Goal: Task Accomplishment & Management: Use online tool/utility

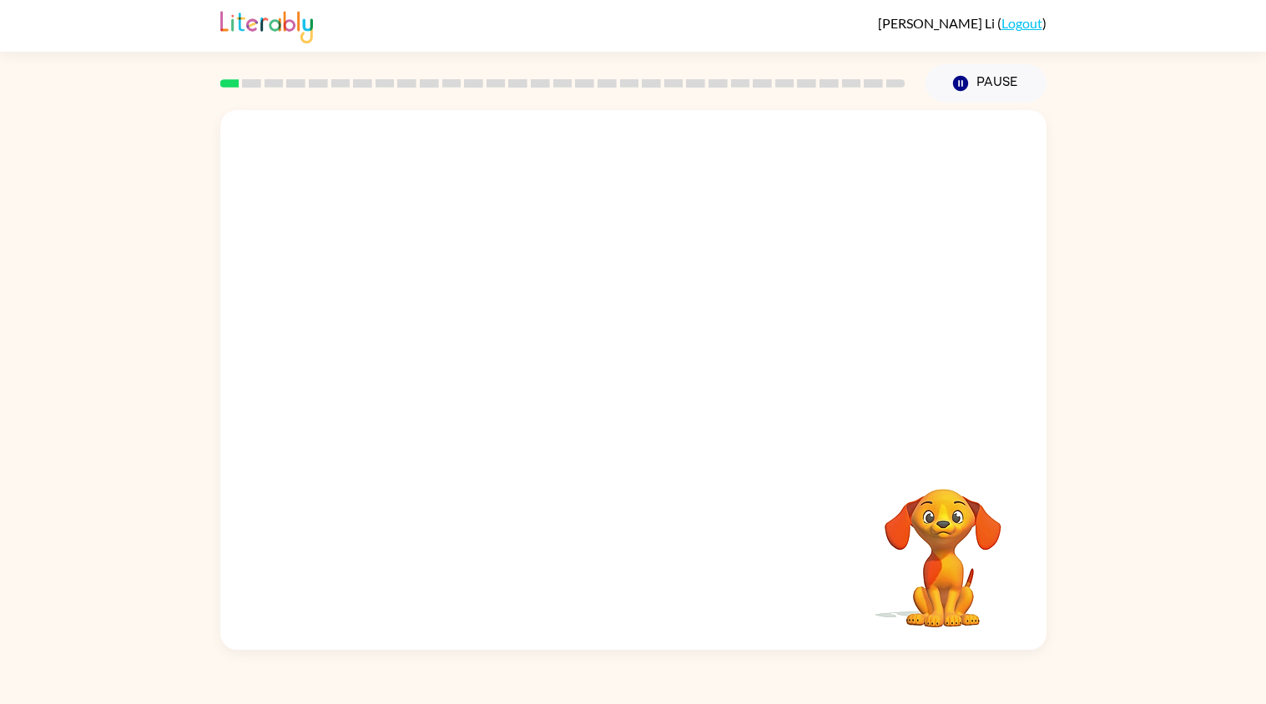
click at [1096, 15] on div "Katherine Li ( Logout )" at bounding box center [633, 26] width 1266 height 52
click at [616, 411] on button "button" at bounding box center [633, 388] width 107 height 61
click at [904, 542] on video "Your browser must support playing .mp4 files to use Literably. Please try using…" at bounding box center [942, 546] width 167 height 167
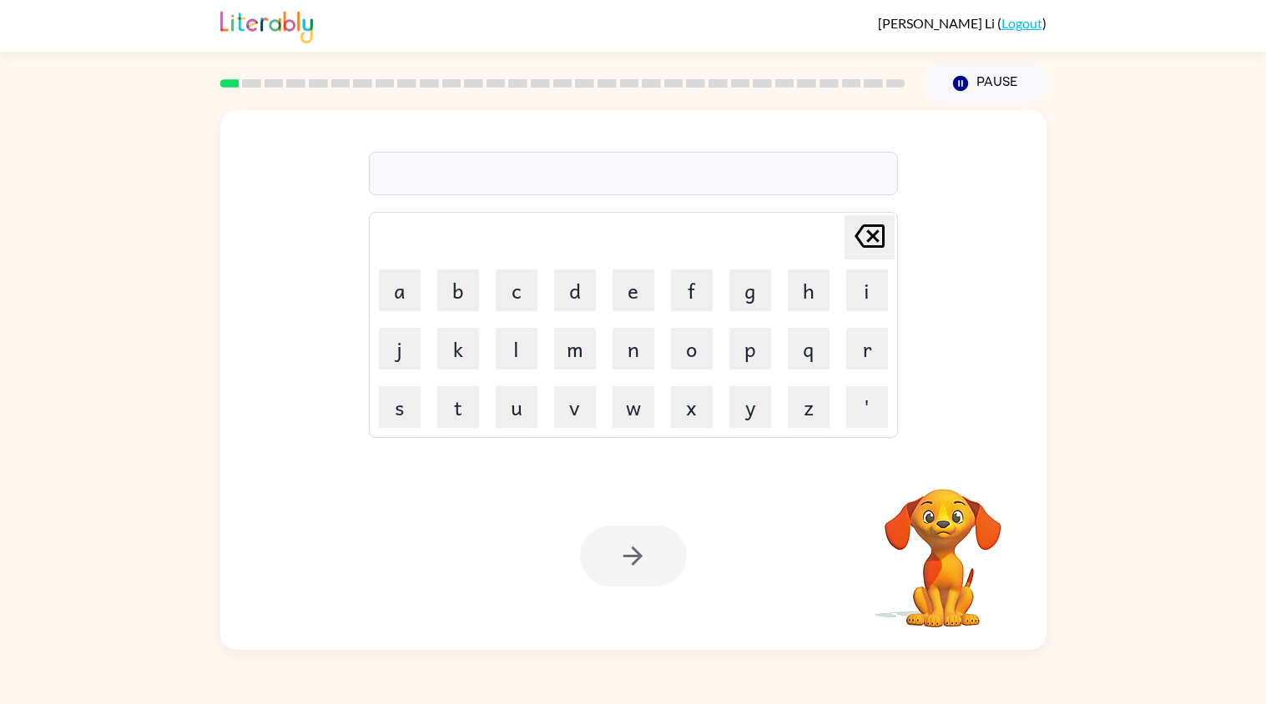
click at [907, 537] on video "Your browser must support playing .mp4 files to use Literably. Please try using…" at bounding box center [942, 546] width 167 height 167
click at [933, 493] on video "Your browser must support playing .mp4 files to use Literably. Please try using…" at bounding box center [942, 546] width 167 height 167
click at [539, 177] on div at bounding box center [633, 173] width 529 height 43
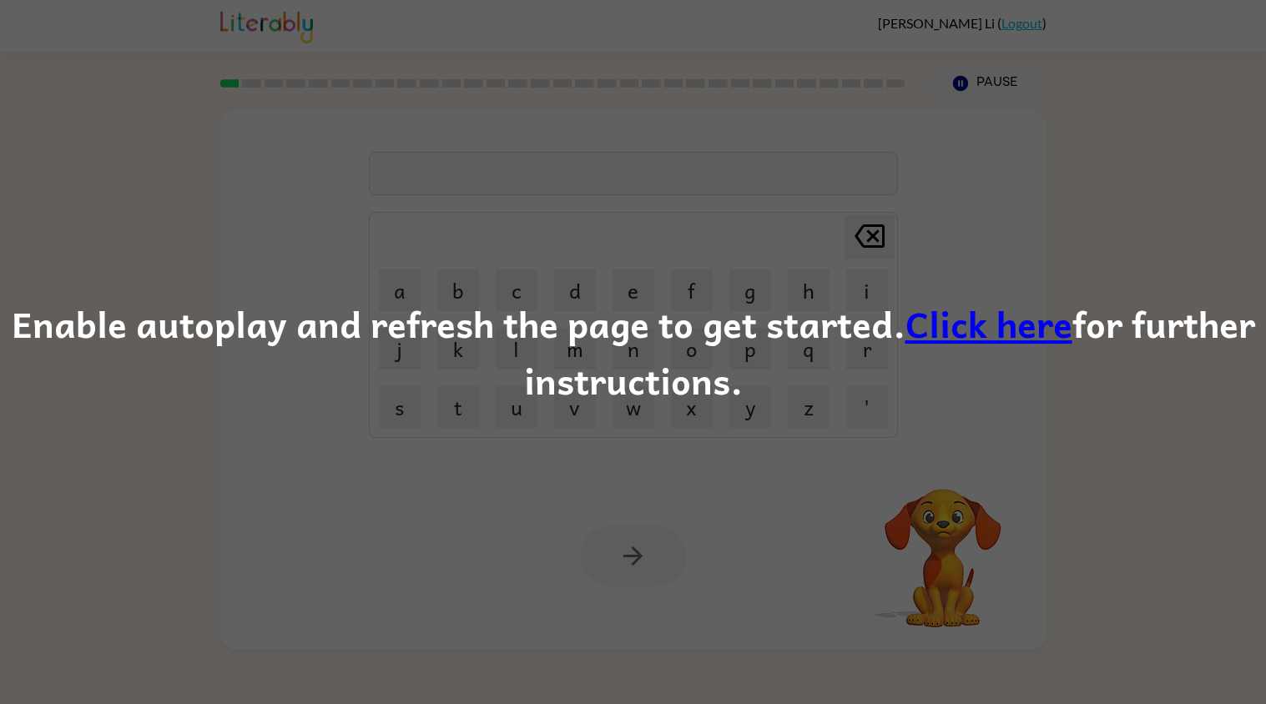
click at [970, 313] on link "Click here" at bounding box center [988, 323] width 167 height 56
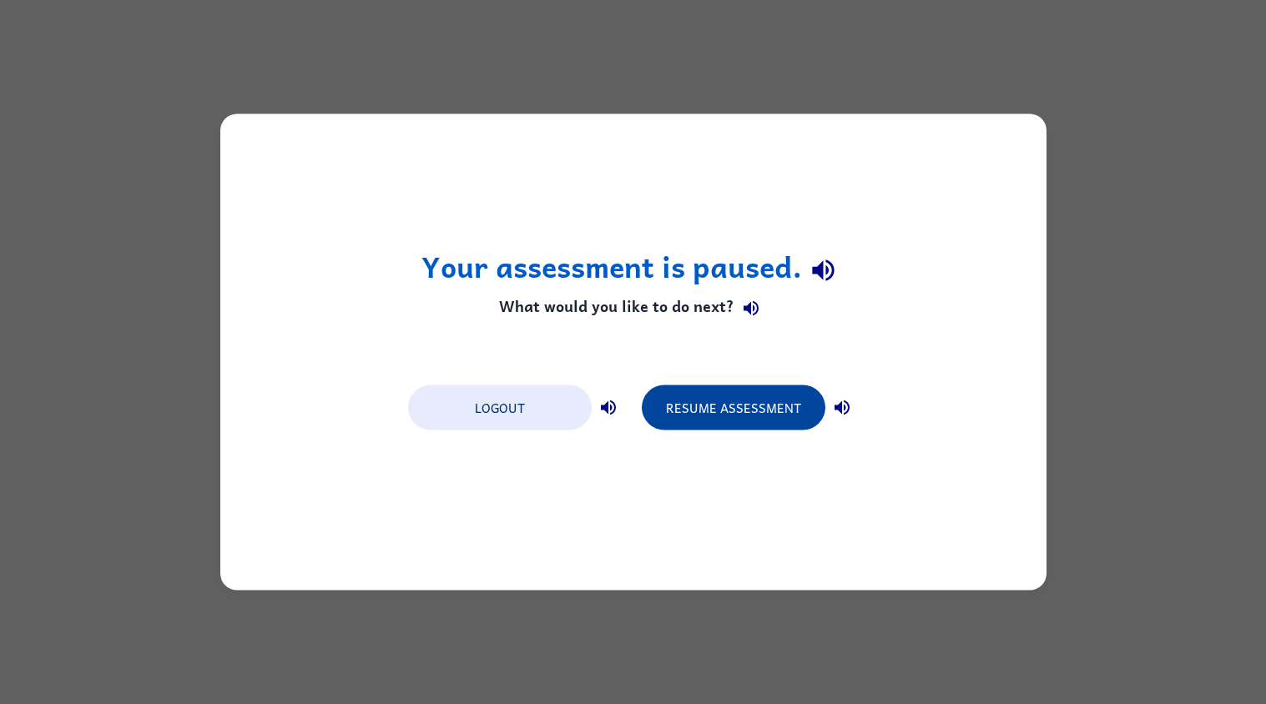
click at [748, 420] on button "Resume Assessment" at bounding box center [734, 407] width 184 height 45
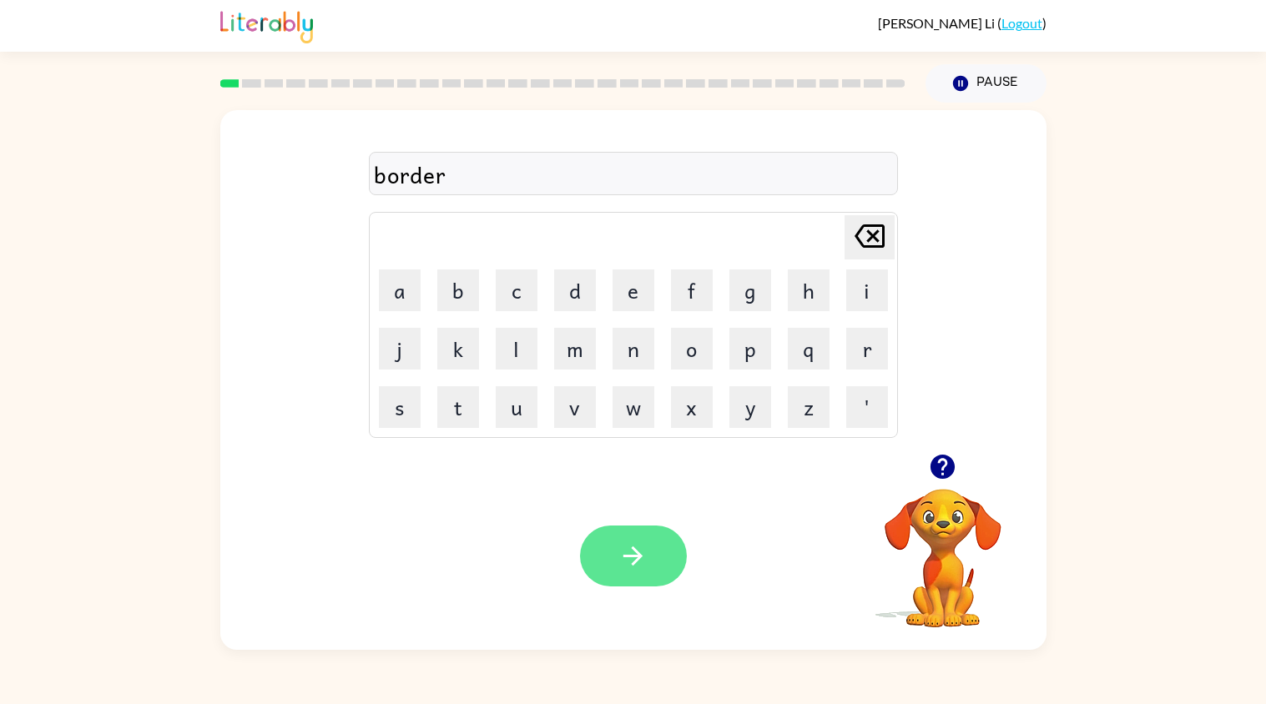
click at [607, 559] on button "button" at bounding box center [633, 556] width 107 height 61
click at [467, 541] on div "Your browser must support playing .mp4 files to use Literably. Please try using…" at bounding box center [633, 556] width 826 height 188
click at [473, 540] on div "Your browser must support playing .mp4 files to use Literably. Please try using…" at bounding box center [633, 556] width 826 height 188
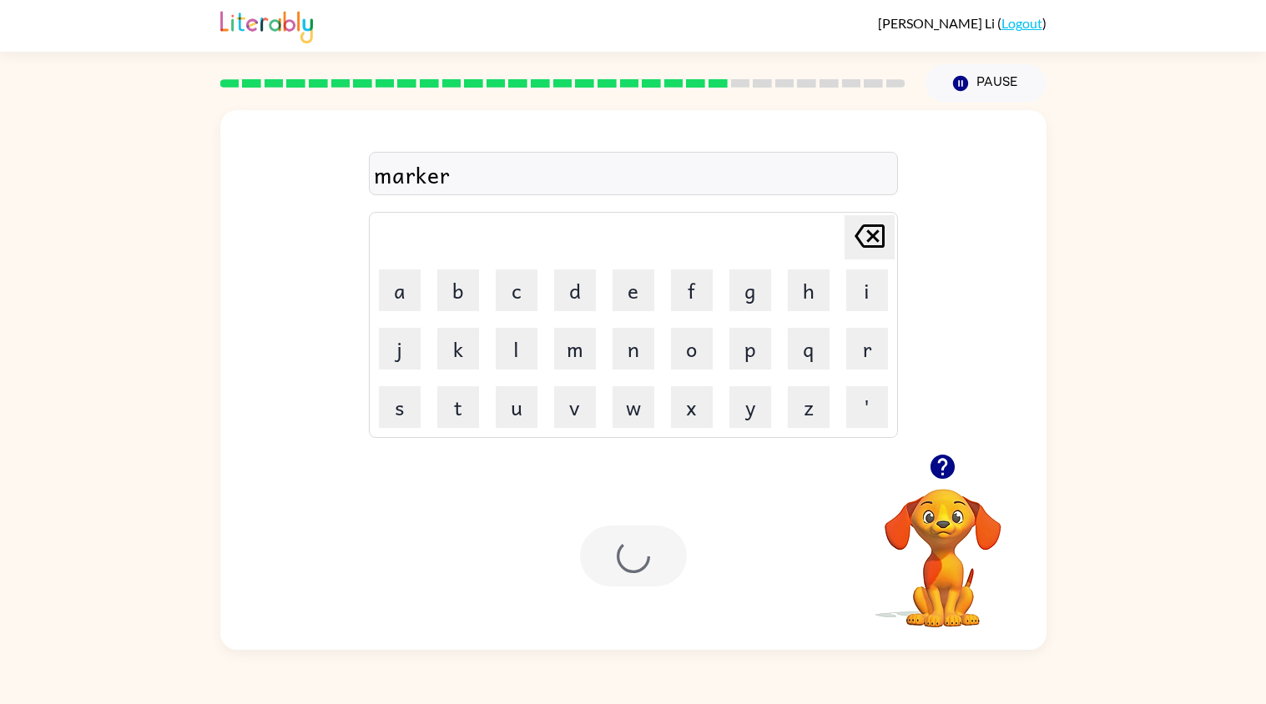
click at [940, 523] on video "Your browser must support playing .mp4 files to use Literably. Please try using…" at bounding box center [942, 546] width 167 height 167
click at [941, 520] on video "Your browser must support playing .mp4 files to use Literably. Please try using…" at bounding box center [942, 546] width 167 height 167
click at [950, 537] on video "Your browser must support playing .mp4 files to use Literably. Please try using…" at bounding box center [942, 546] width 167 height 167
click at [1005, 647] on div "Your browser must support playing .mp4 files to use Literably. Please try using…" at bounding box center [633, 556] width 826 height 188
click at [998, 666] on div "Katherine Li ( Logout ) Pause Pause marker Delete Delete last character input a…" at bounding box center [633, 352] width 1266 height 704
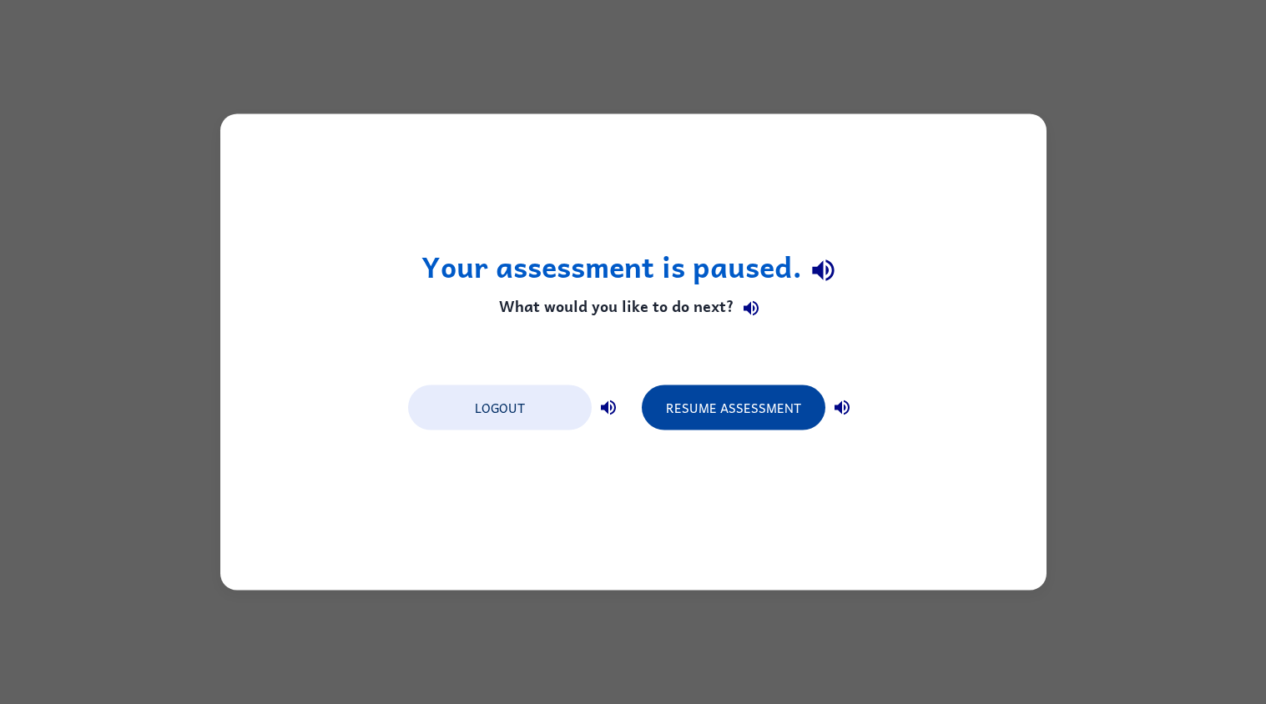
click at [673, 399] on button "Resume Assessment" at bounding box center [734, 407] width 184 height 45
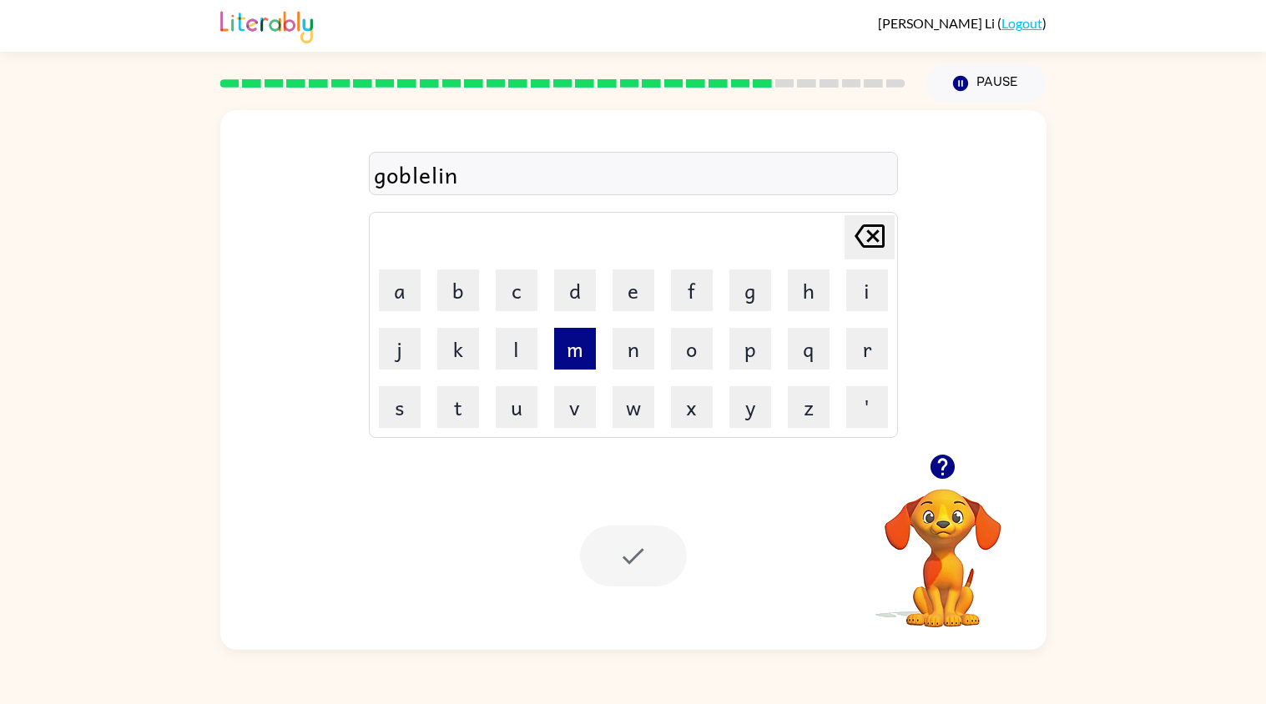
click at [571, 350] on button "m" at bounding box center [575, 349] width 42 height 42
type button "m"
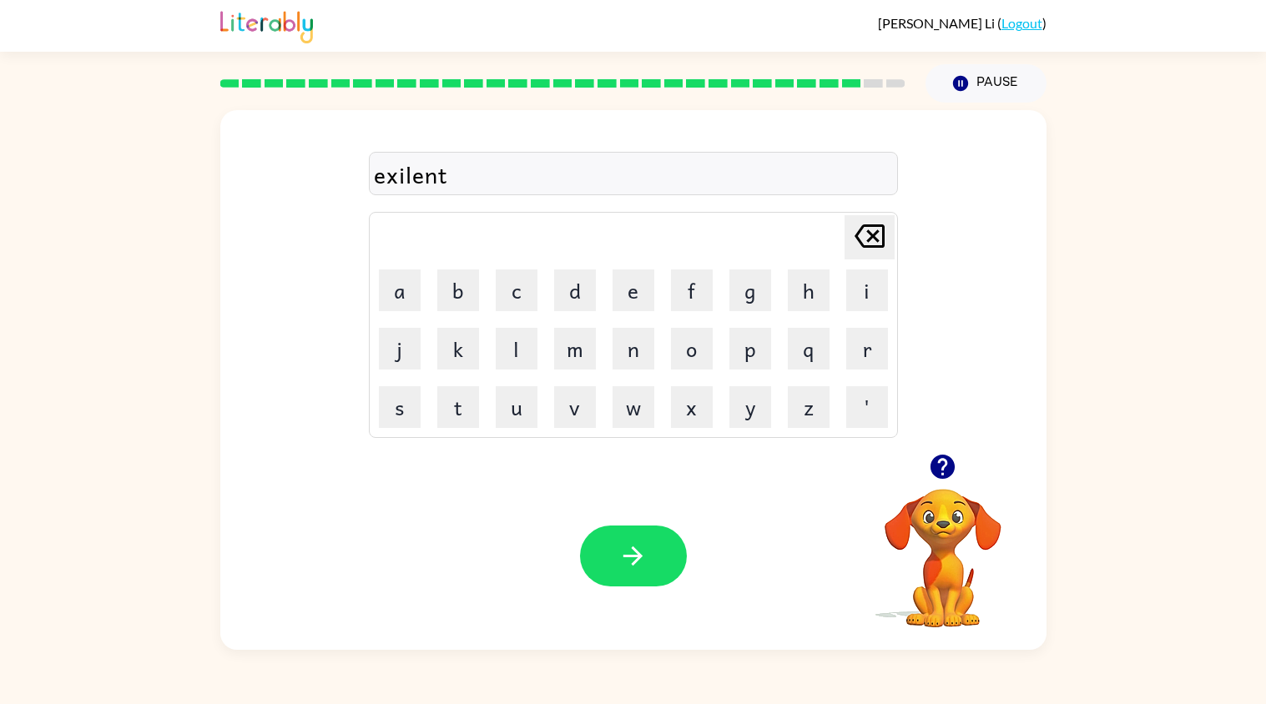
click at [410, 180] on div "exilent" at bounding box center [633, 174] width 519 height 35
click at [397, 181] on div "exilent" at bounding box center [633, 174] width 519 height 35
click at [406, 184] on div "exilent" at bounding box center [633, 174] width 519 height 35
click at [398, 189] on div "exilent" at bounding box center [633, 174] width 519 height 35
click at [405, 171] on div "exilent" at bounding box center [633, 174] width 519 height 35
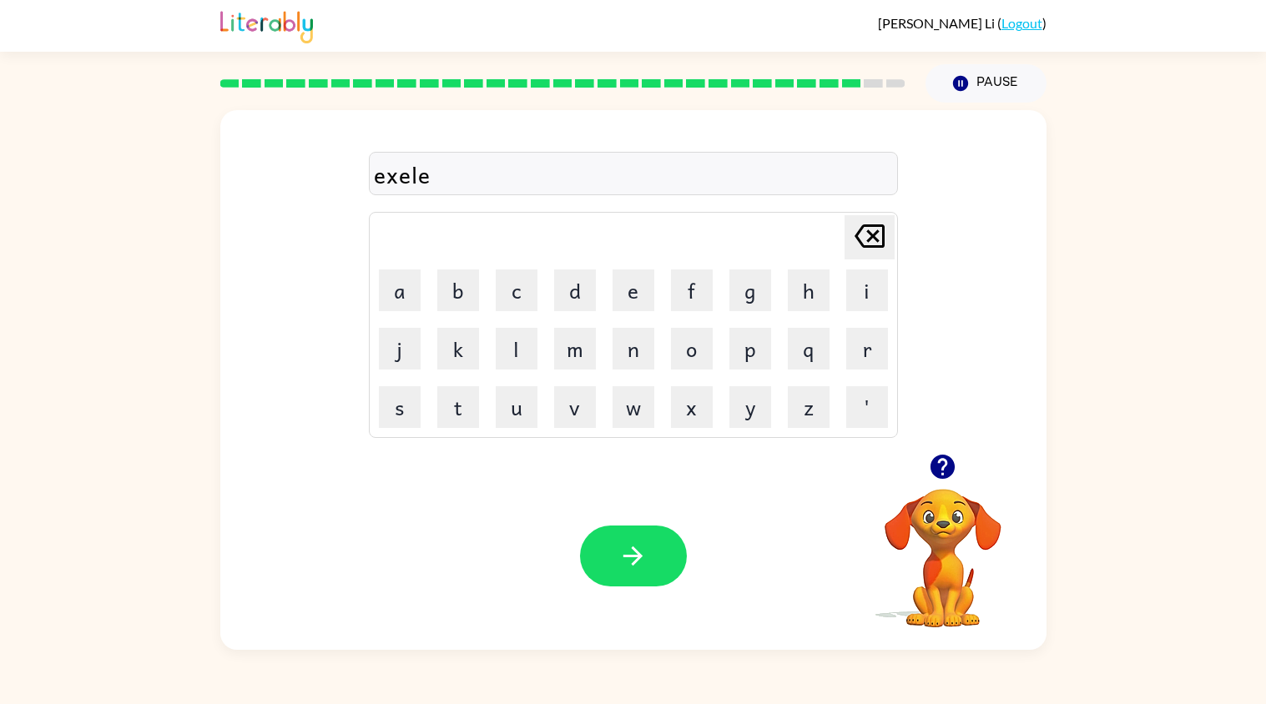
click at [601, 652] on div "[PERSON_NAME] ( Logout ) Pause Pause exele Delete Delete last character input a…" at bounding box center [633, 352] width 1266 height 704
